Goal: Information Seeking & Learning: Learn about a topic

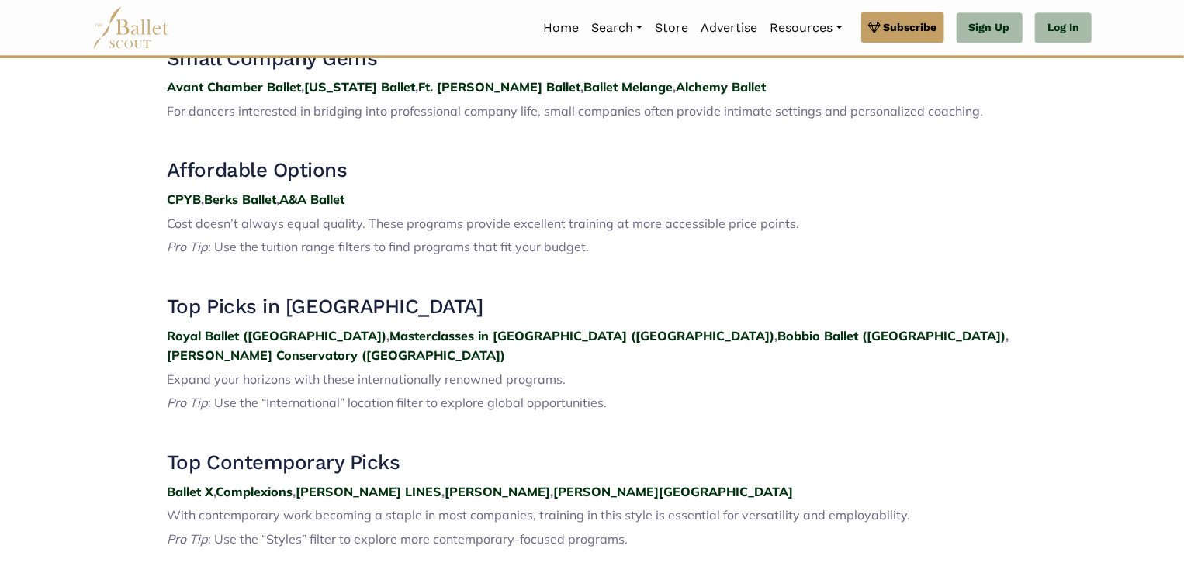
scroll to position [1828, 0]
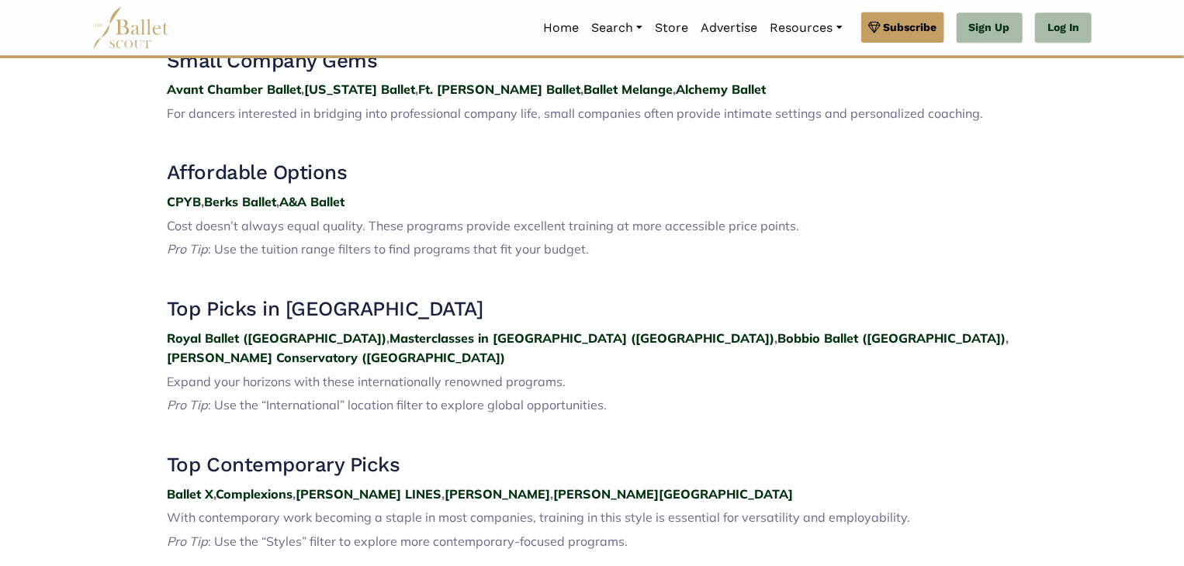
click at [344, 510] on span "With contemporary work becoming a staple in most companies, training in this st…" at bounding box center [538, 518] width 743 height 16
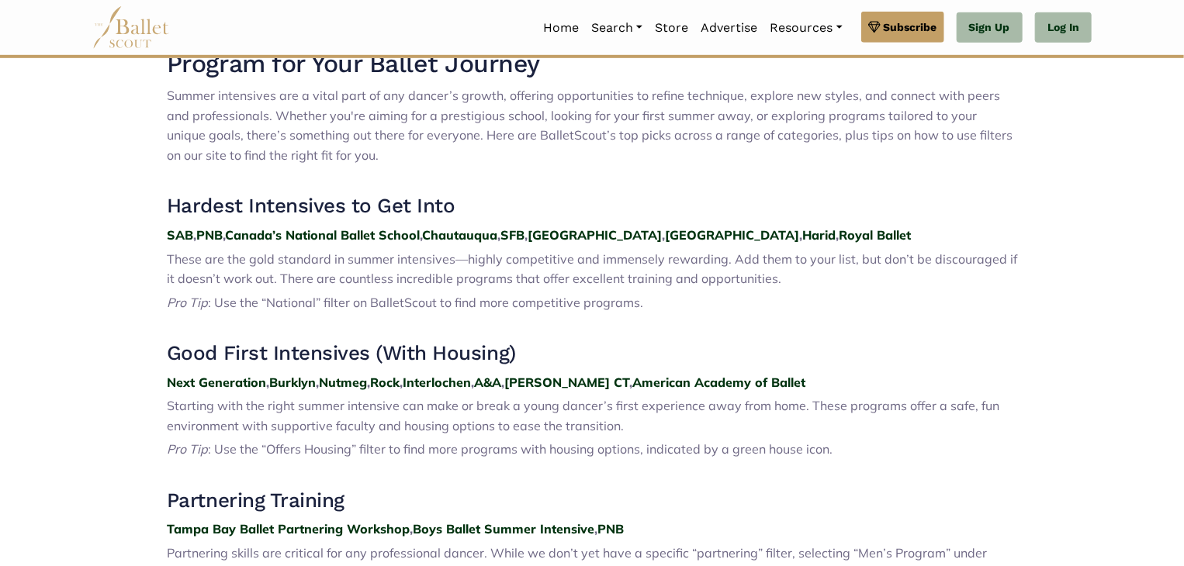
scroll to position [540, 0]
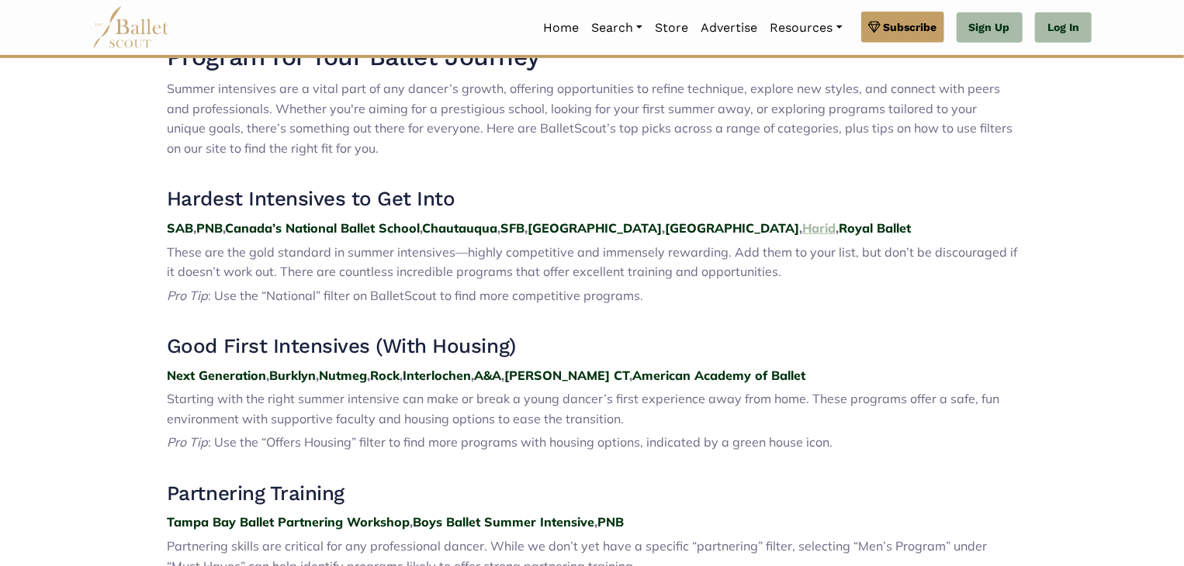
click at [802, 230] on strong "Harid" at bounding box center [818, 228] width 33 height 16
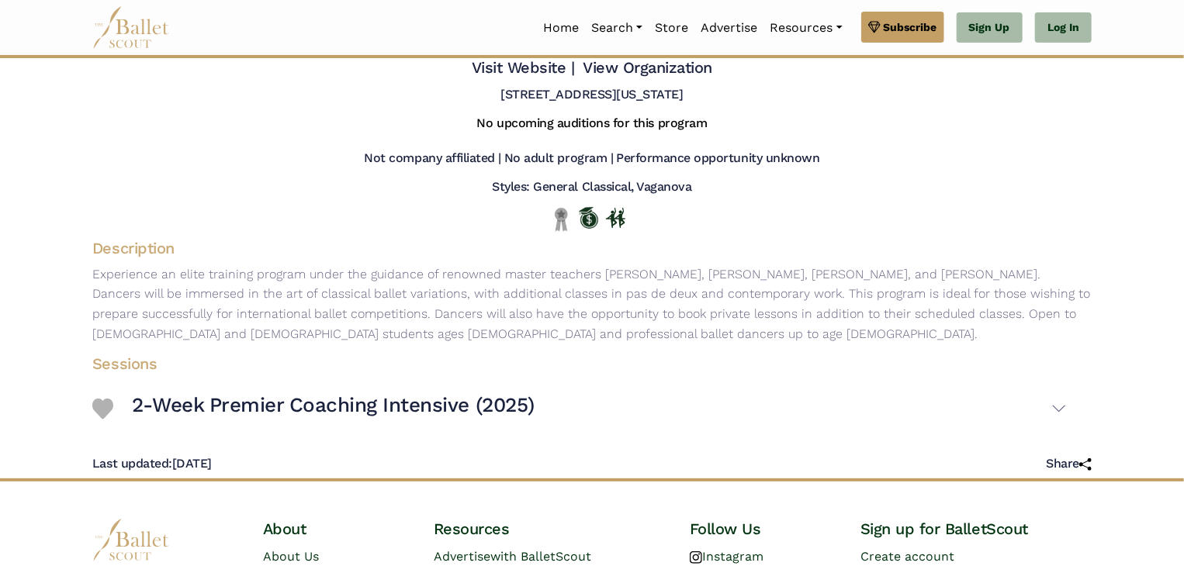
scroll to position [76, 0]
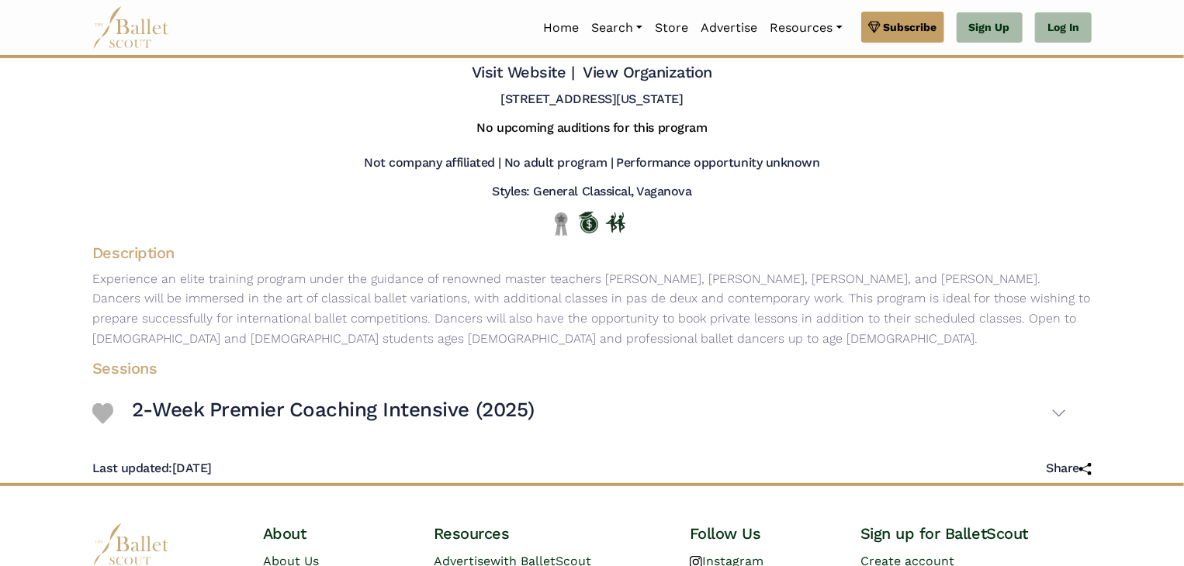
click at [208, 287] on p "Experience an elite training program under the guidance of renowned master teac…" at bounding box center [592, 308] width 1024 height 79
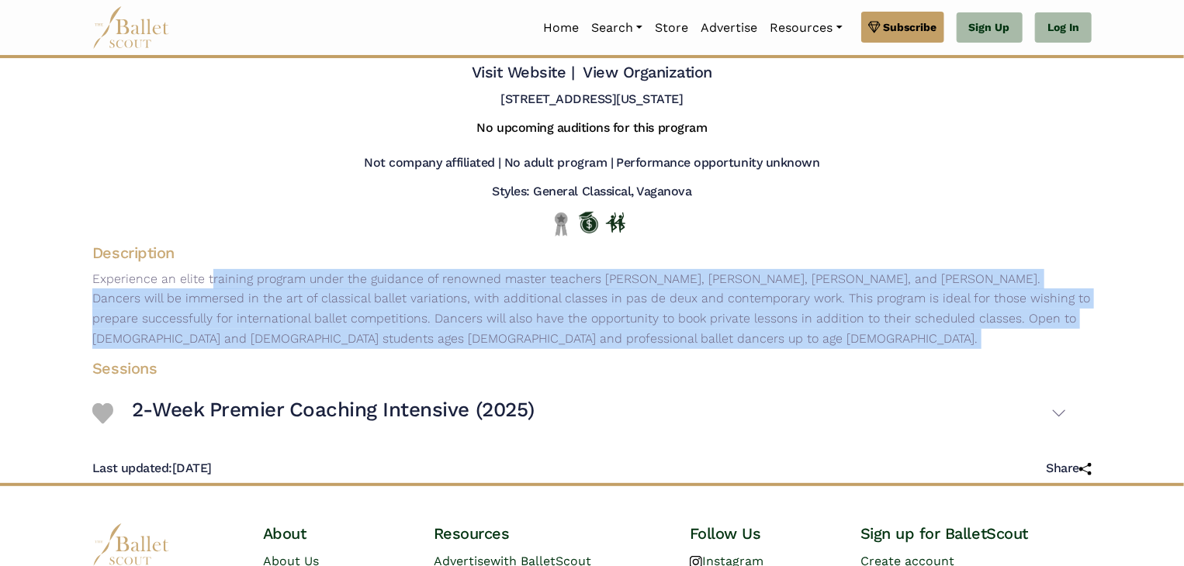
click at [208, 287] on p "Experience an elite training program under the guidance of renowned master teac…" at bounding box center [592, 308] width 1024 height 79
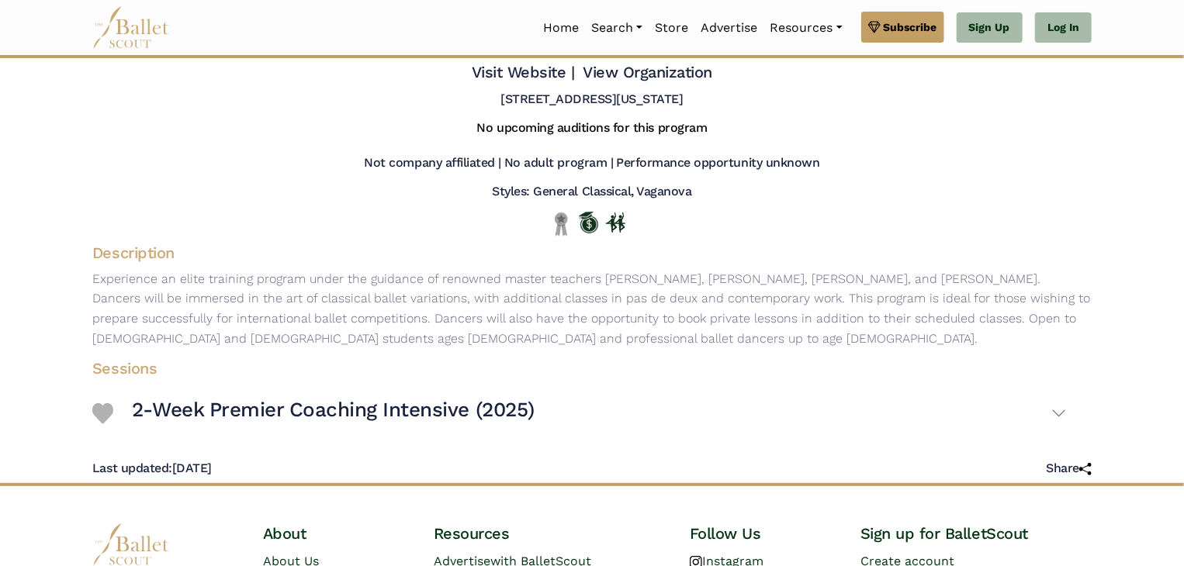
click at [208, 287] on p "Experience an elite training program under the guidance of renowned master teac…" at bounding box center [592, 308] width 1024 height 79
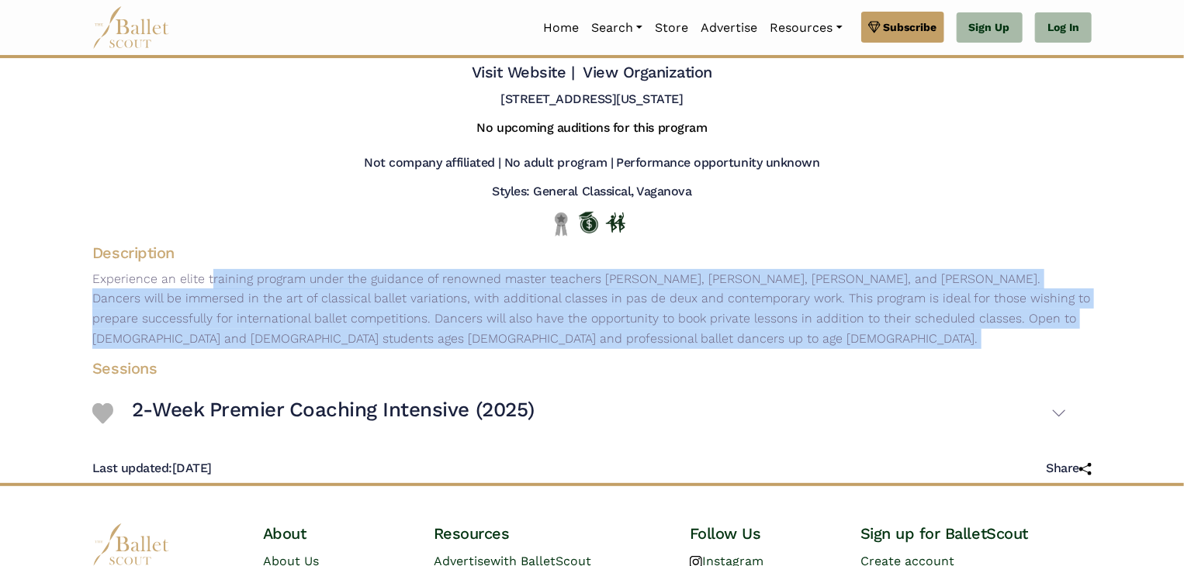
click at [208, 287] on p "Experience an elite training program under the guidance of renowned master teac…" at bounding box center [592, 308] width 1024 height 79
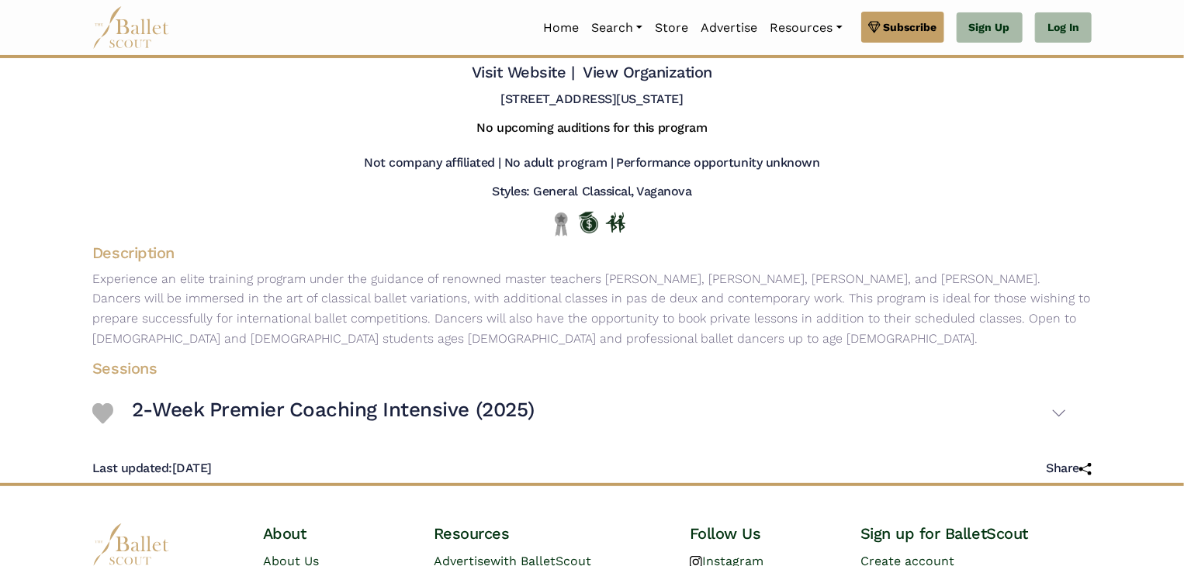
click at [208, 287] on p "Experience an elite training program under the guidance of renowned master teac…" at bounding box center [592, 308] width 1024 height 79
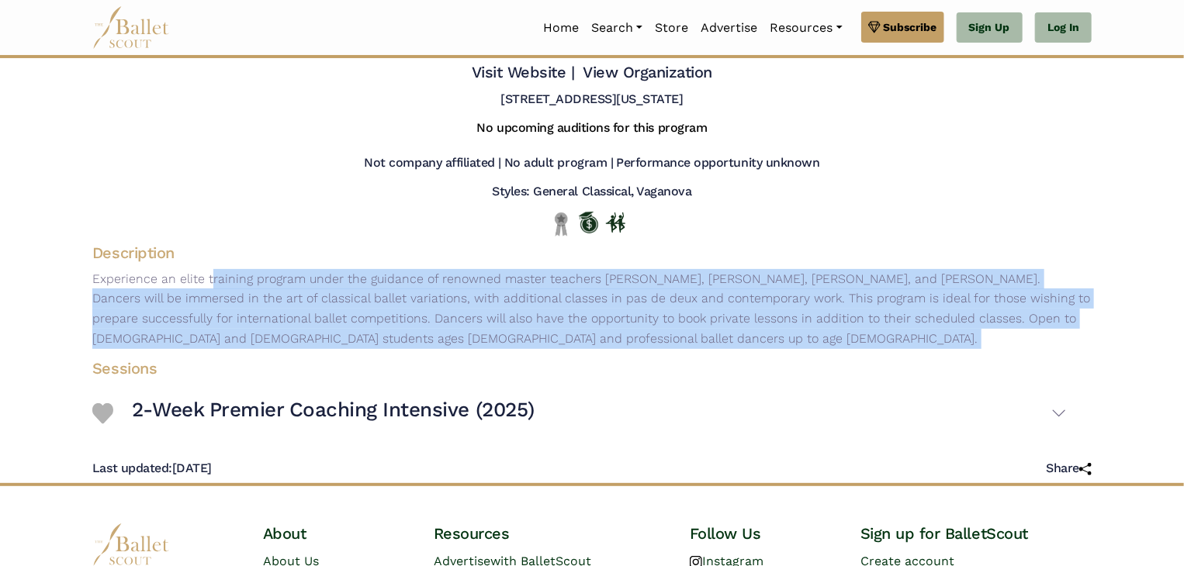
click at [208, 287] on p "Experience an elite training program under the guidance of renowned master teac…" at bounding box center [592, 308] width 1024 height 79
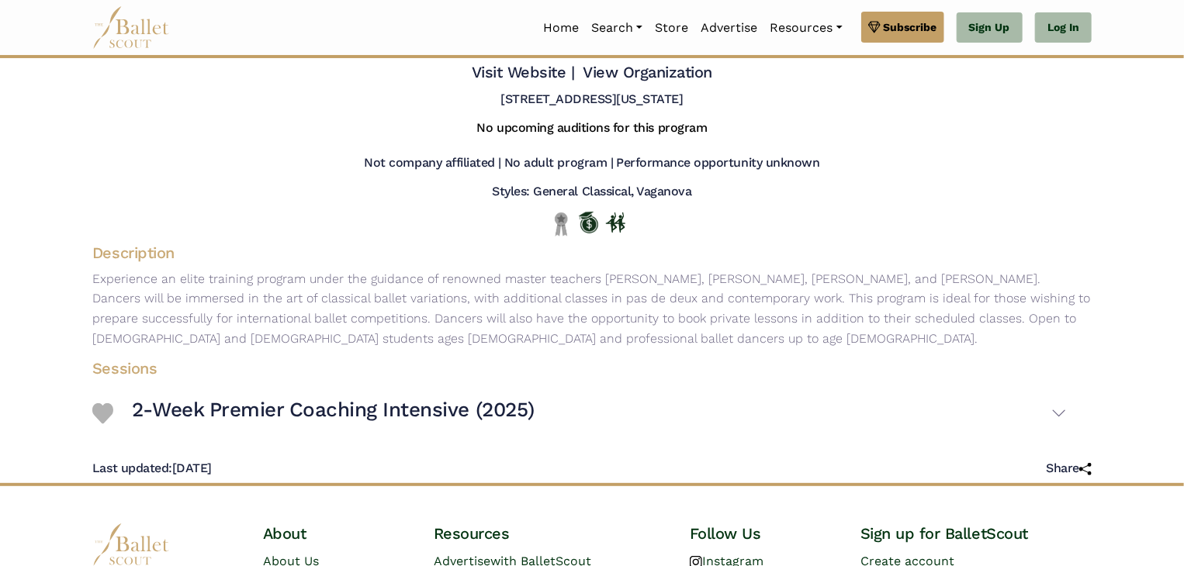
click at [208, 287] on p "Experience an elite training program under the guidance of renowned master teac…" at bounding box center [592, 308] width 1024 height 79
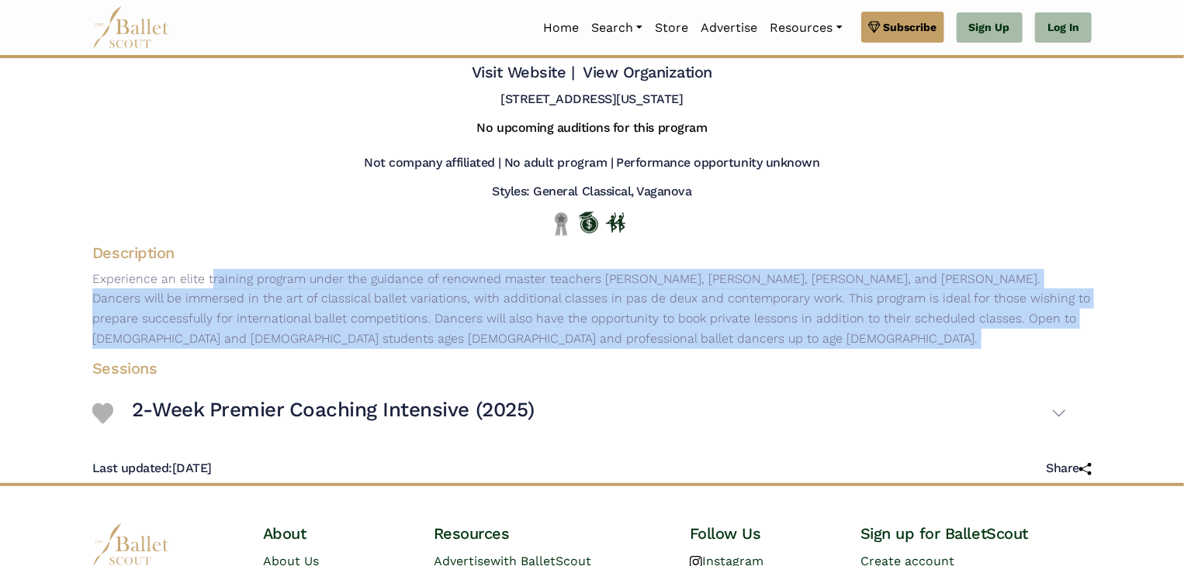
click at [208, 287] on p "Experience an elite training program under the guidance of renowned master teac…" at bounding box center [592, 308] width 1024 height 79
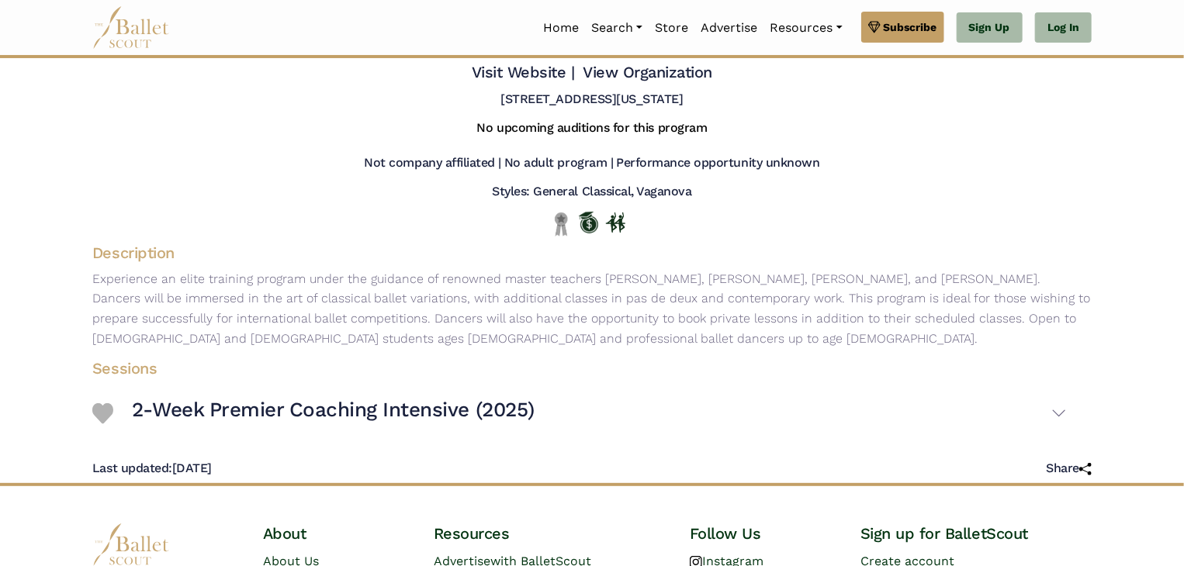
click at [208, 287] on p "Experience an elite training program under the guidance of renowned master teac…" at bounding box center [592, 308] width 1024 height 79
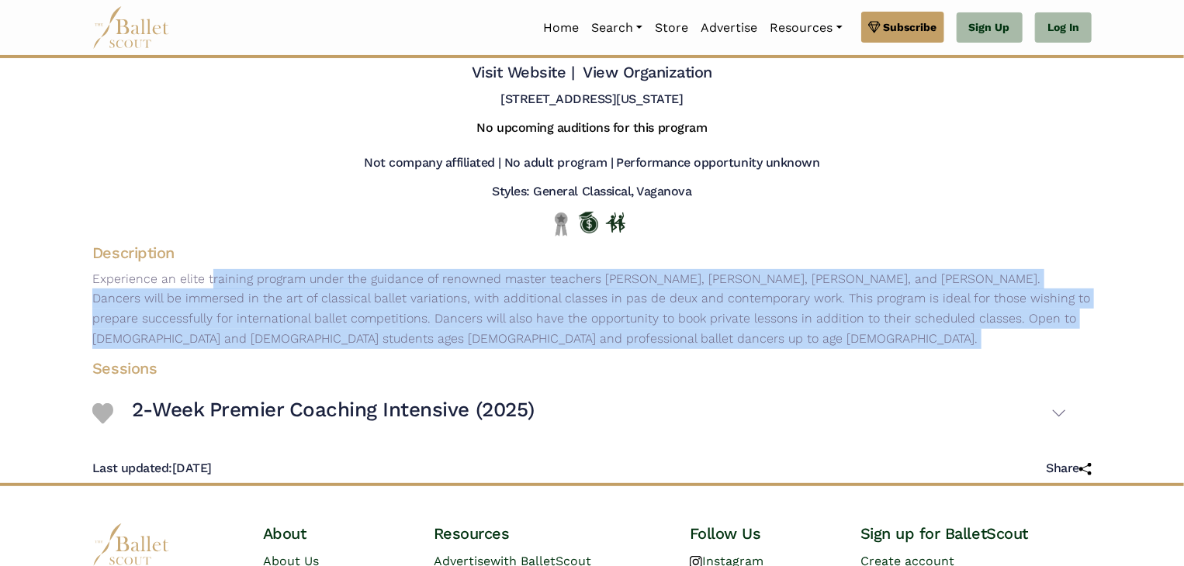
click at [208, 287] on p "Experience an elite training program under the guidance of renowned master teac…" at bounding box center [592, 308] width 1024 height 79
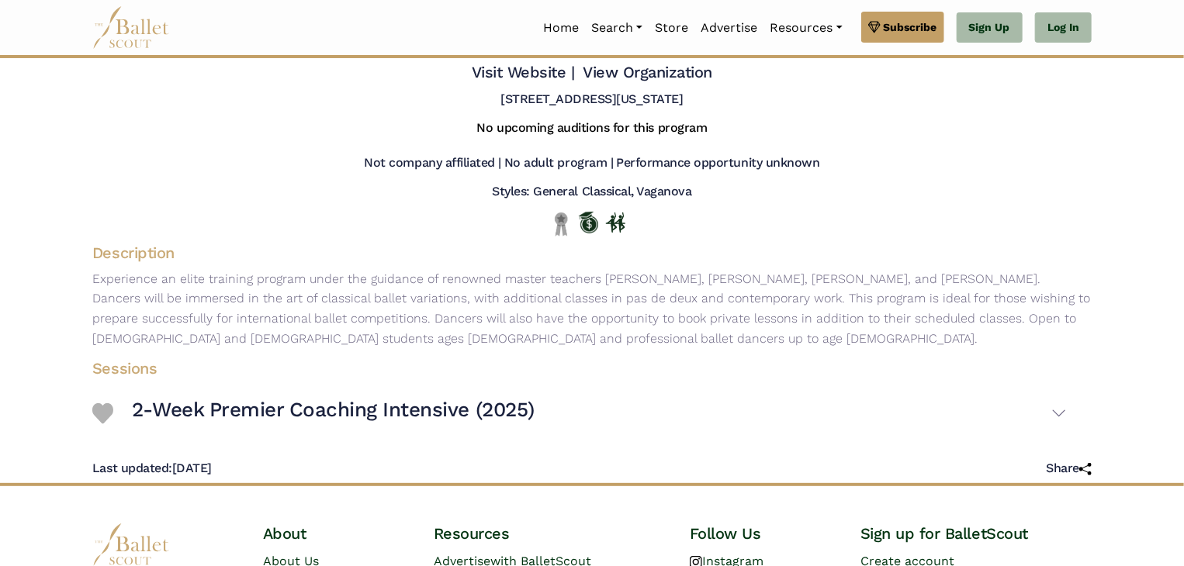
click at [208, 287] on p "Experience an elite training program under the guidance of renowned master teac…" at bounding box center [592, 308] width 1024 height 79
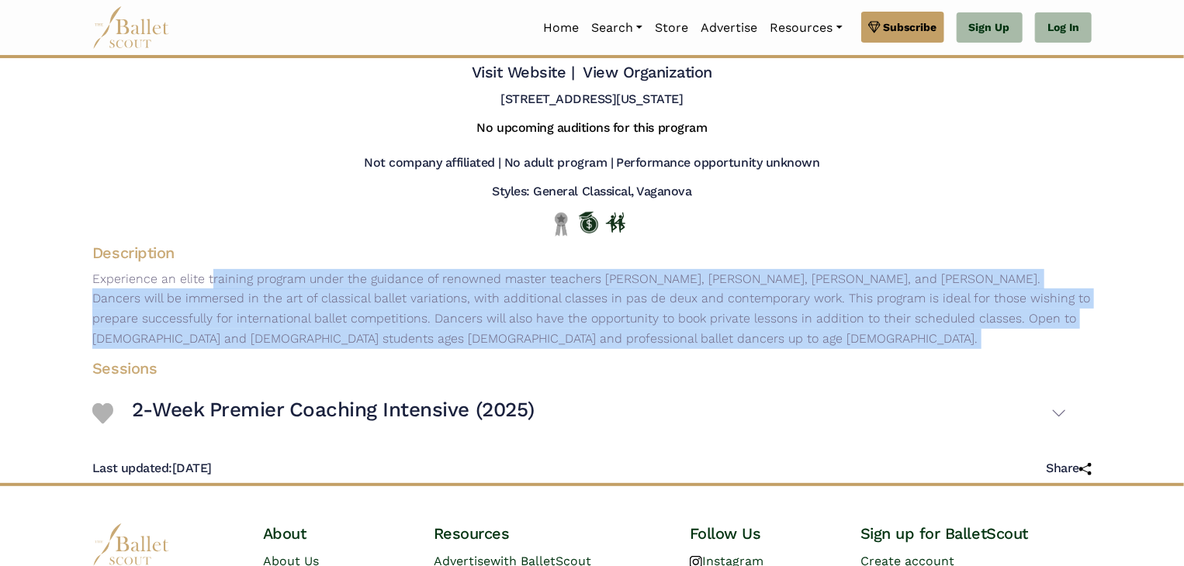
click at [208, 287] on p "Experience an elite training program under the guidance of renowned master teac…" at bounding box center [592, 308] width 1024 height 79
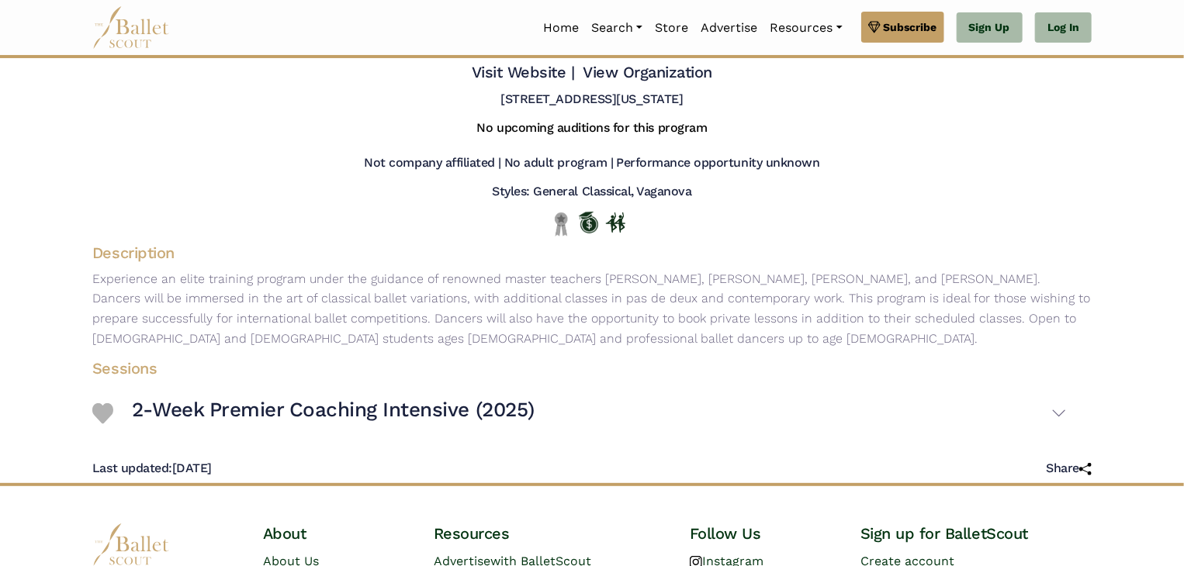
click at [208, 287] on p "Experience an elite training program under the guidance of renowned master teac…" at bounding box center [592, 308] width 1024 height 79
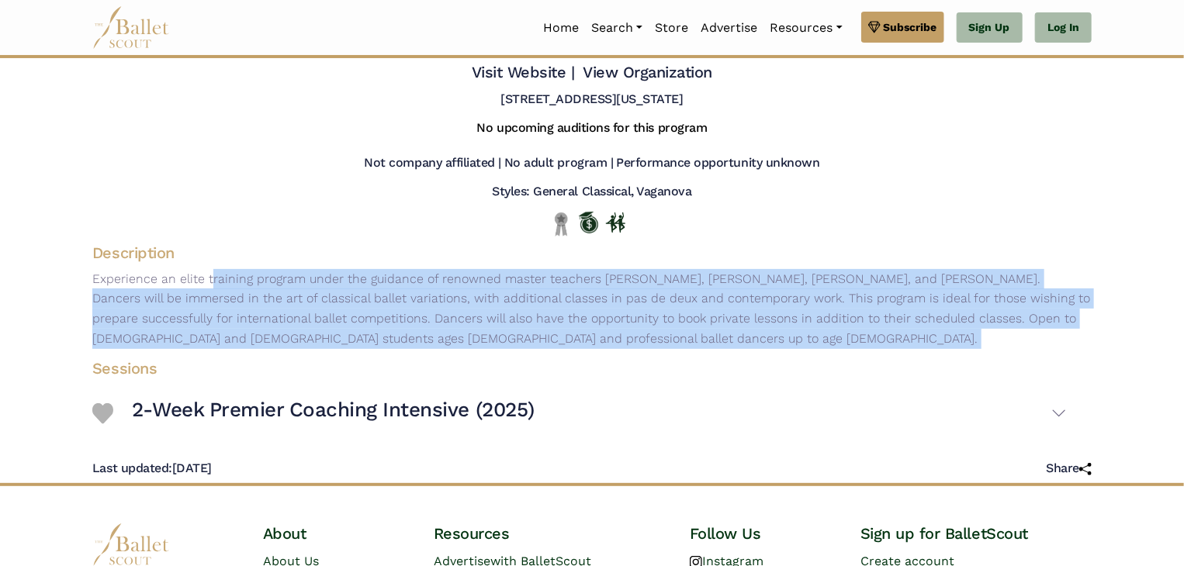
click at [208, 287] on p "Experience an elite training program under the guidance of renowned master teac…" at bounding box center [592, 308] width 1024 height 79
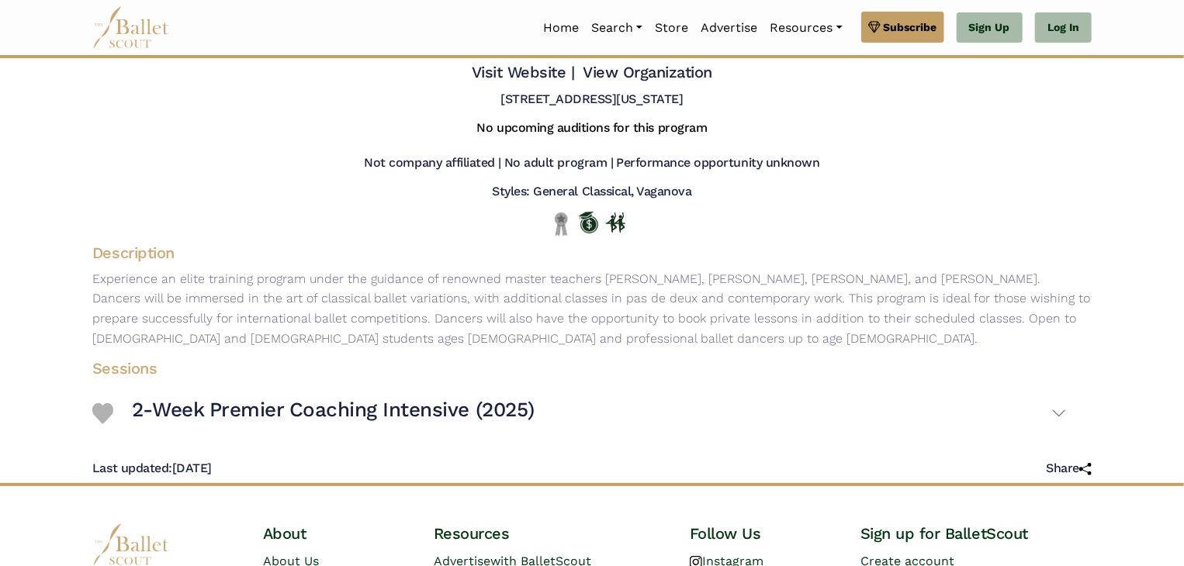
click at [208, 287] on p "Experience an elite training program under the guidance of renowned master teac…" at bounding box center [592, 308] width 1024 height 79
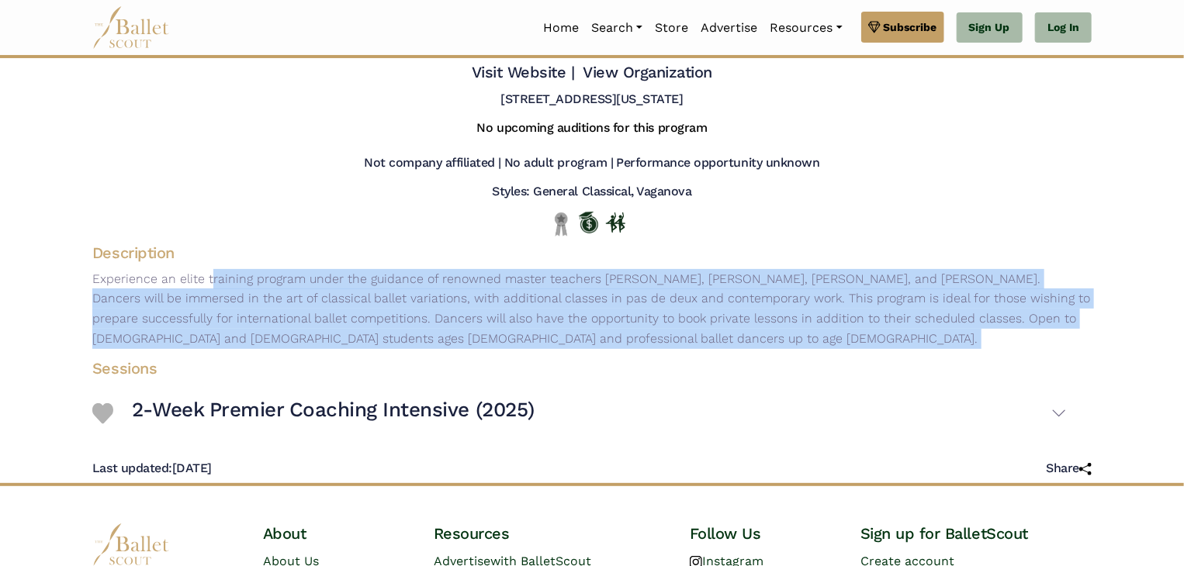
click at [208, 287] on p "Experience an elite training program under the guidance of renowned master teac…" at bounding box center [592, 308] width 1024 height 79
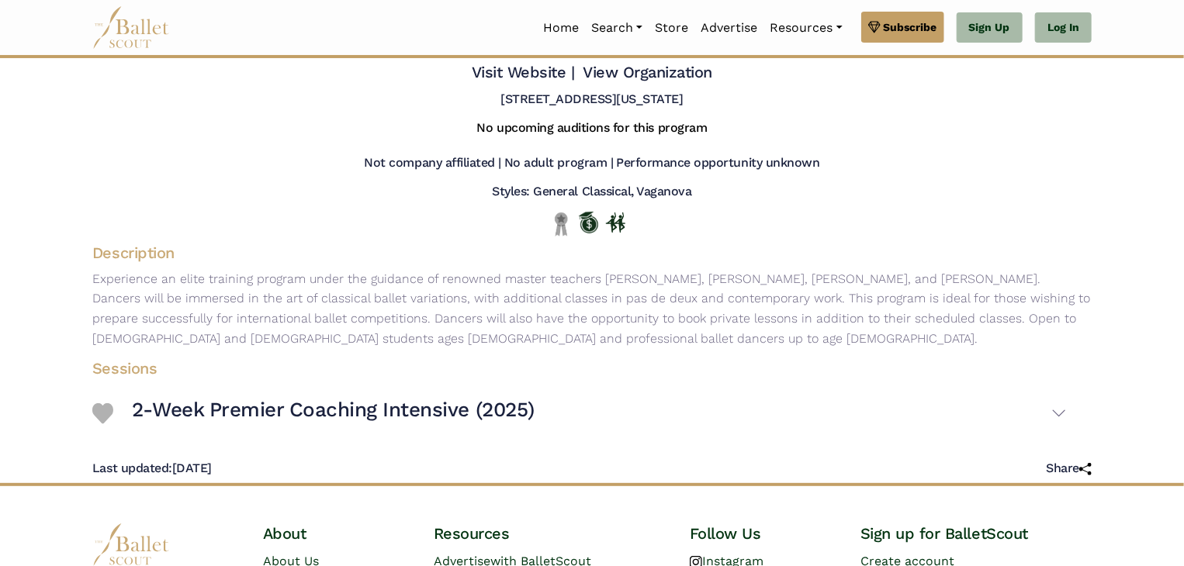
click at [208, 287] on p "Experience an elite training program under the guidance of renowned master teac…" at bounding box center [592, 308] width 1024 height 79
click at [185, 269] on p "Experience an elite training program under the guidance of renowned master teac…" at bounding box center [592, 308] width 1024 height 79
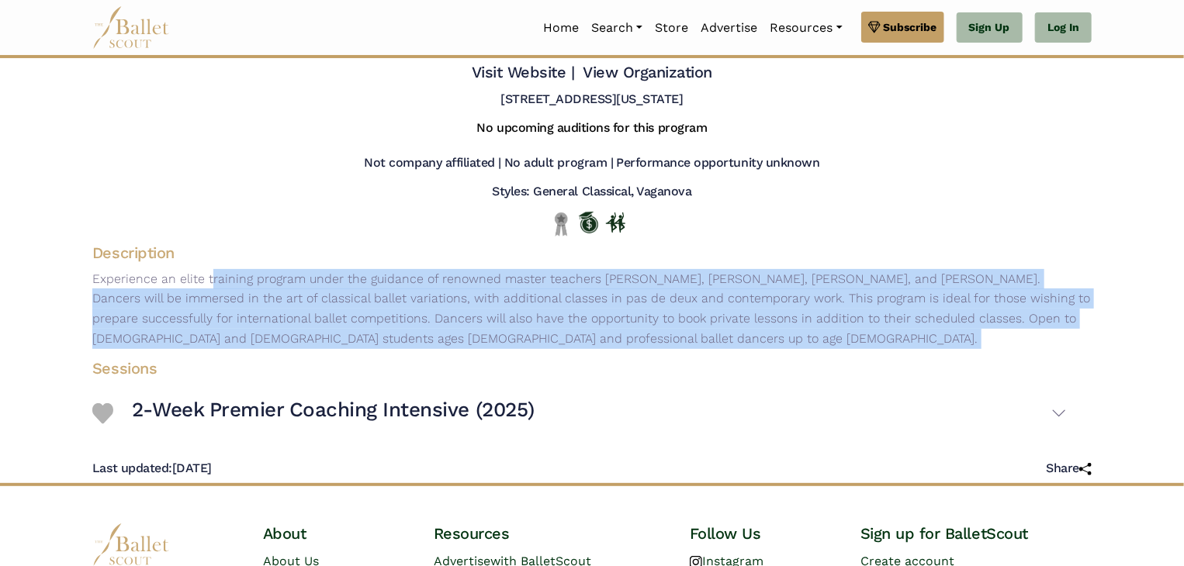
click at [185, 269] on p "Experience an elite training program under the guidance of renowned master teac…" at bounding box center [592, 308] width 1024 height 79
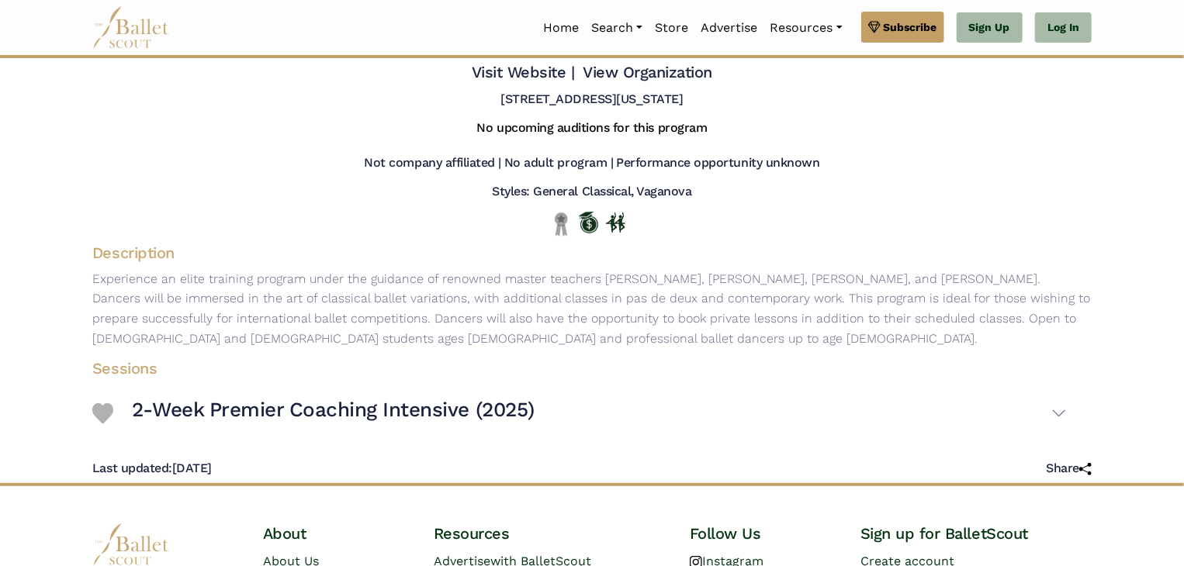
click at [185, 269] on p "Experience an elite training program under the guidance of renowned master teac…" at bounding box center [592, 308] width 1024 height 79
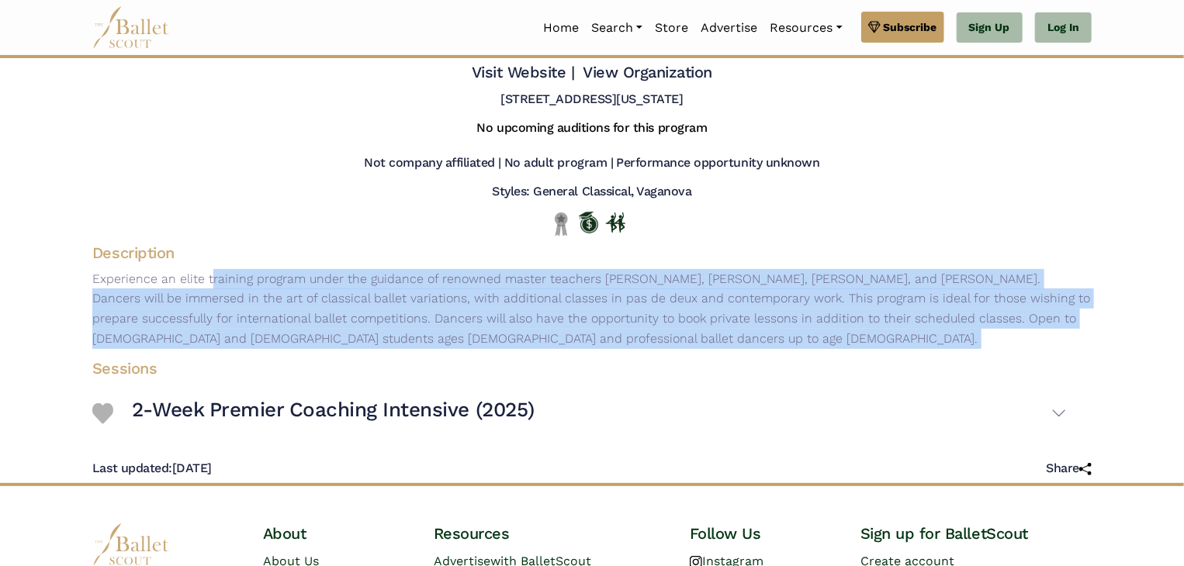
click at [185, 269] on p "Experience an elite training program under the guidance of renowned master teac…" at bounding box center [592, 308] width 1024 height 79
